Goal: Check status: Check status

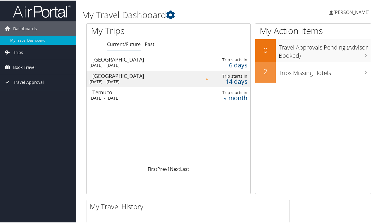
click at [20, 66] on span "Book Travel" at bounding box center [24, 66] width 23 height 15
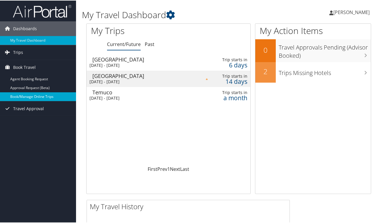
click at [26, 95] on link "Book/Manage Online Trips" at bounding box center [38, 96] width 76 height 9
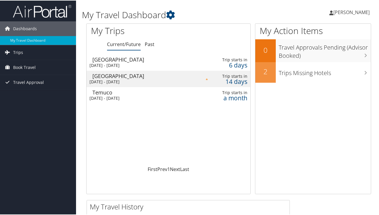
click at [106, 59] on div "Salt Lake City" at bounding box center [144, 58] width 103 height 5
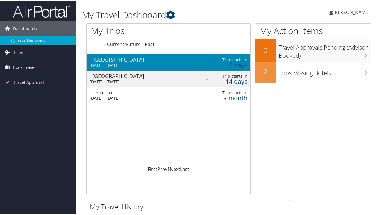
click at [19, 52] on span "Trips" at bounding box center [18, 52] width 10 height 15
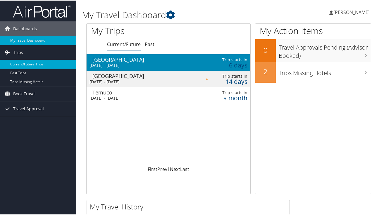
click at [20, 63] on link "Current/Future Trips" at bounding box center [38, 63] width 76 height 9
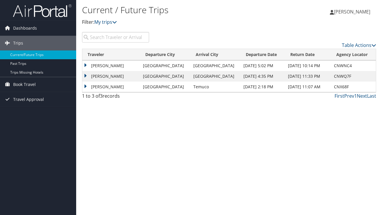
click at [115, 65] on td "[PERSON_NAME]" at bounding box center [111, 65] width 58 height 11
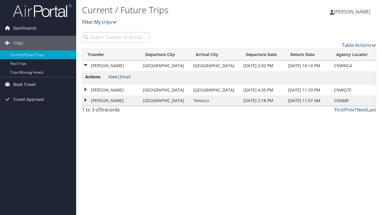
click at [114, 76] on link "View" at bounding box center [112, 77] width 9 height 6
